Goal: Navigation & Orientation: Find specific page/section

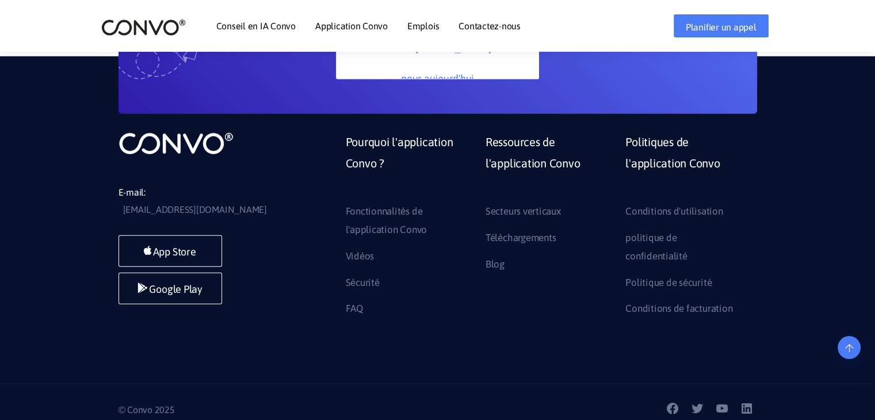
scroll to position [3433, 0]
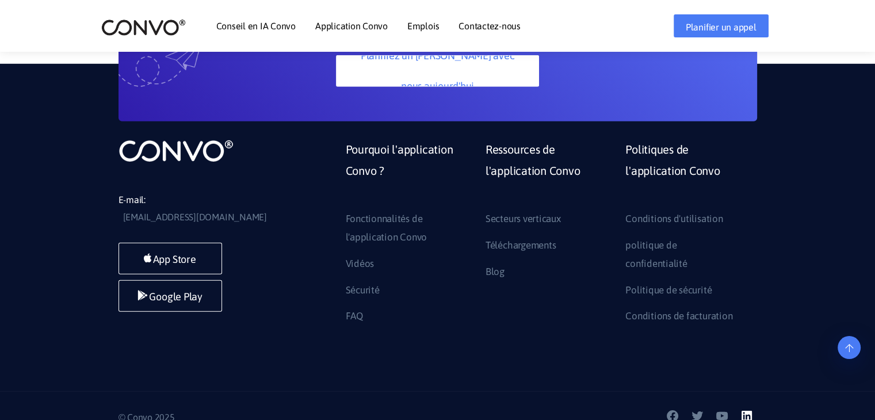
click at [748, 409] on icon at bounding box center [747, 416] width 14 height 14
click at [489, 26] on font "Contactez-nous" at bounding box center [490, 26] width 62 height 10
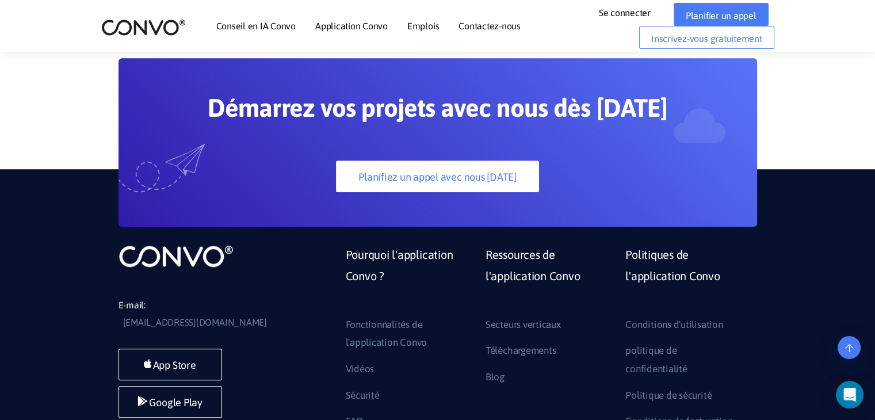
scroll to position [879, 0]
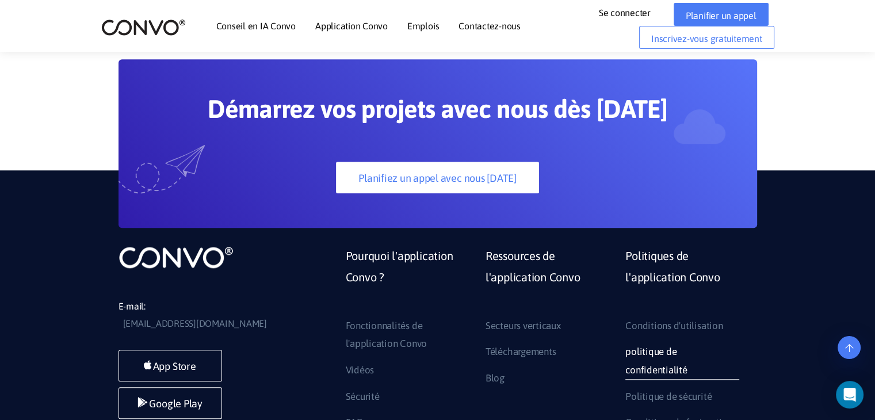
click at [661, 346] on font "politique de confidentialité" at bounding box center [656, 361] width 62 height 30
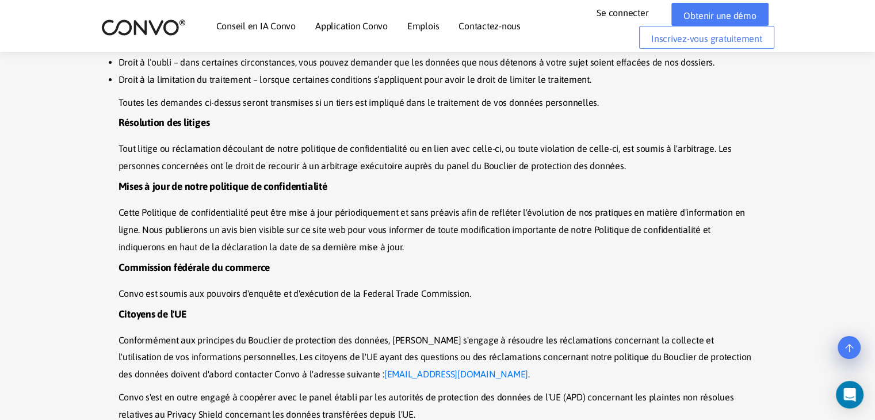
scroll to position [4439, 0]
